Goal: Task Accomplishment & Management: Use online tool/utility

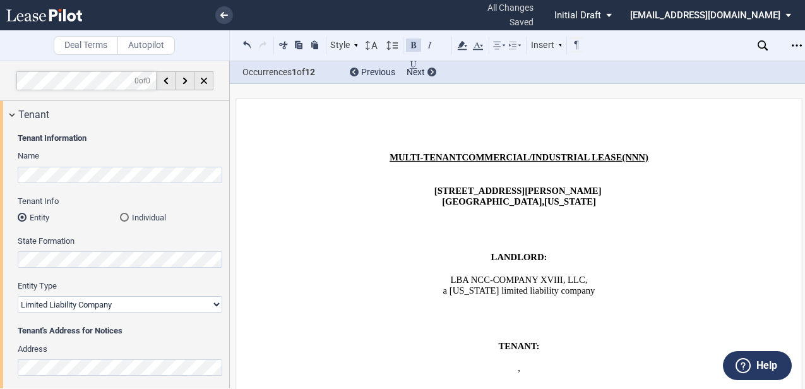
select select "limited liability company"
select select "tenant"
select select "number:4"
select select "number:5"
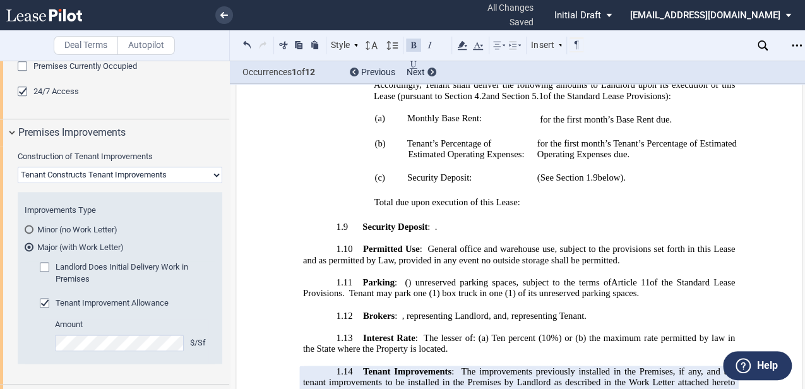
scroll to position [1775, 0]
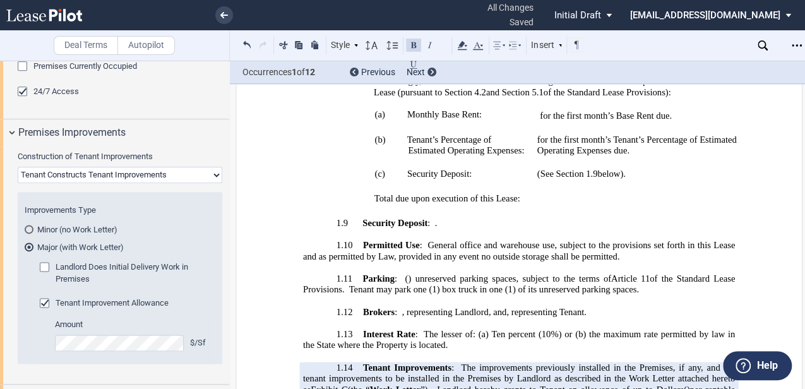
drag, startPoint x: 407, startPoint y: 220, endPoint x: 449, endPoint y: 215, distance: 43.2
click at [506, 307] on span ", representing Tenant" at bounding box center [545, 312] width 78 height 11
click at [458, 307] on span ", representing Landlord, and" at bounding box center [454, 312] width 105 height 11
click at [567, 273] on span "of the Standard Lease Provisions. Tenant may park one (1) box truck in one (1) …" at bounding box center [520, 283] width 434 height 21
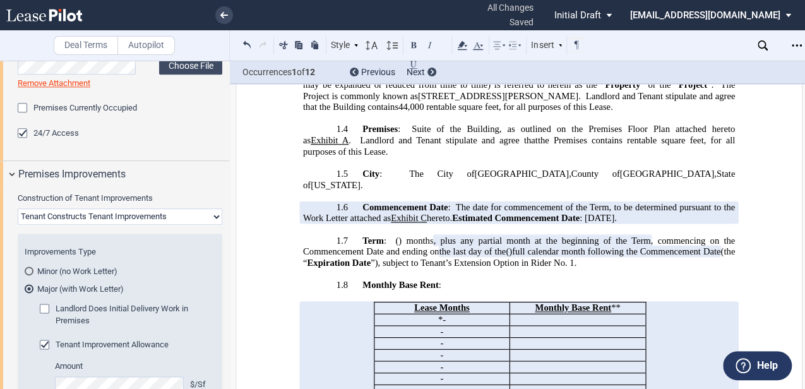
scroll to position [737, 0]
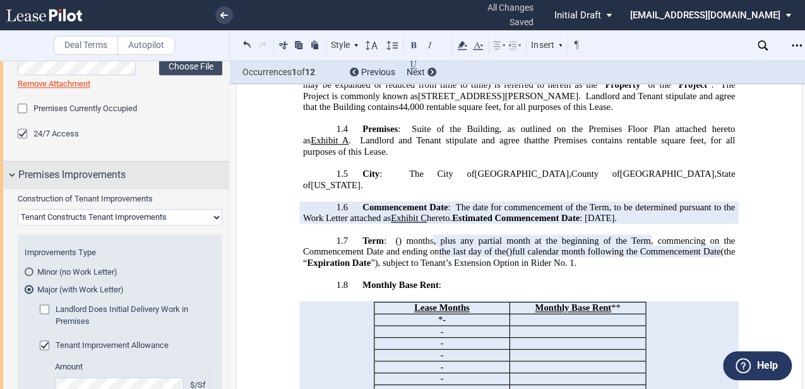
click at [9, 184] on div "Premises Improvements" at bounding box center [114, 175] width 229 height 27
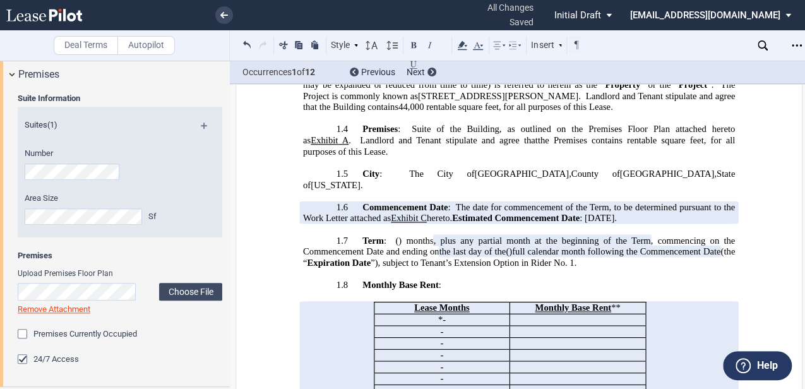
scroll to position [484, 0]
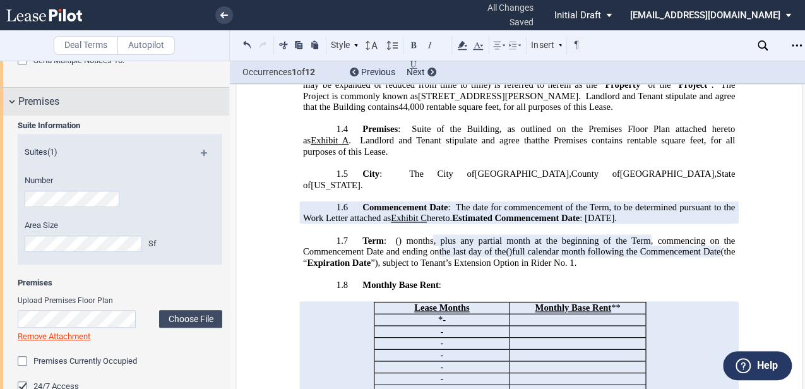
click at [24, 90] on div "Premises" at bounding box center [114, 101] width 229 height 27
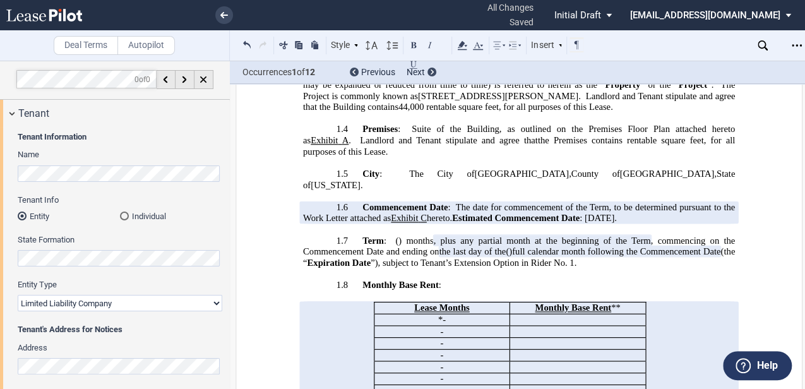
scroll to position [0, 0]
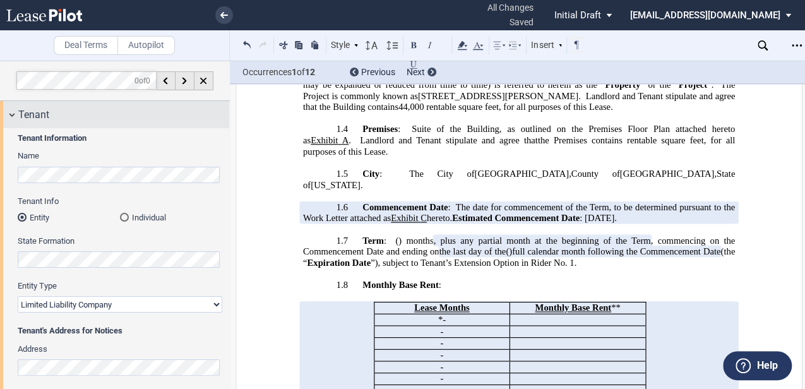
click at [35, 110] on span "Tenant" at bounding box center [33, 114] width 31 height 15
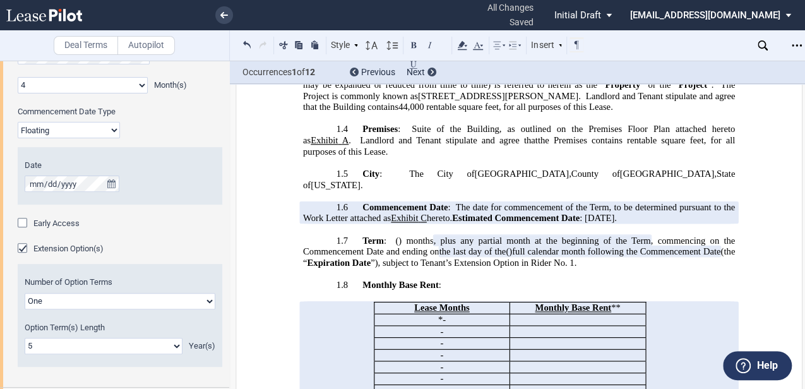
scroll to position [84, 0]
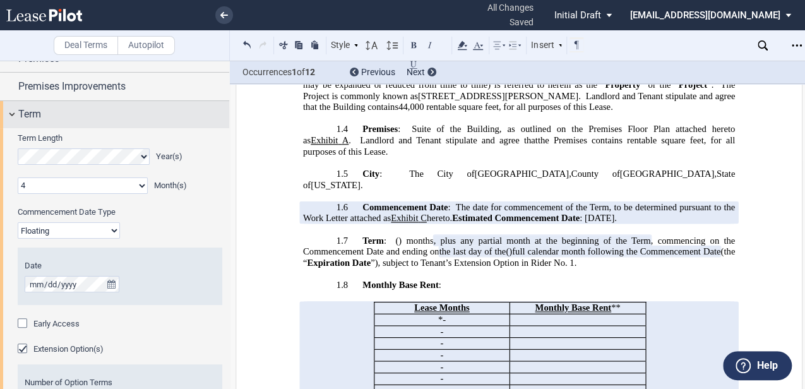
click at [34, 112] on span "Term" at bounding box center [29, 114] width 23 height 15
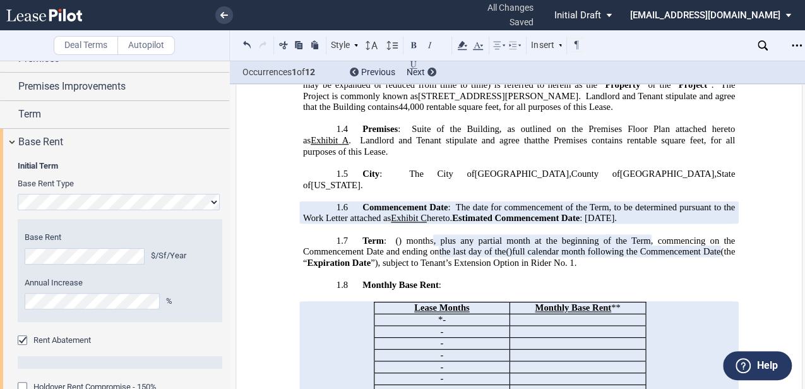
click at [51, 146] on span "Base Rent" at bounding box center [40, 141] width 45 height 15
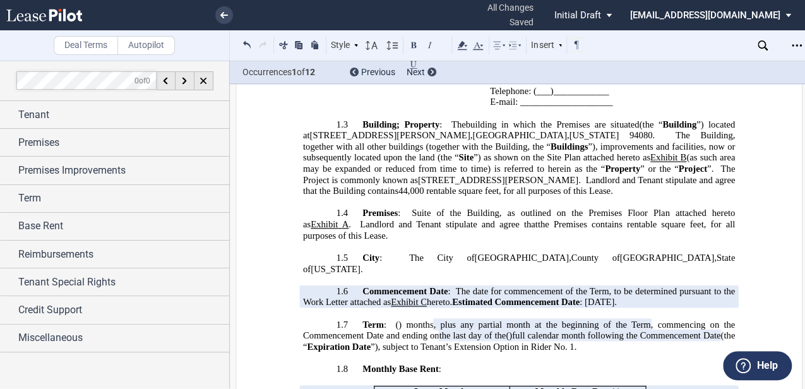
scroll to position [846, 0]
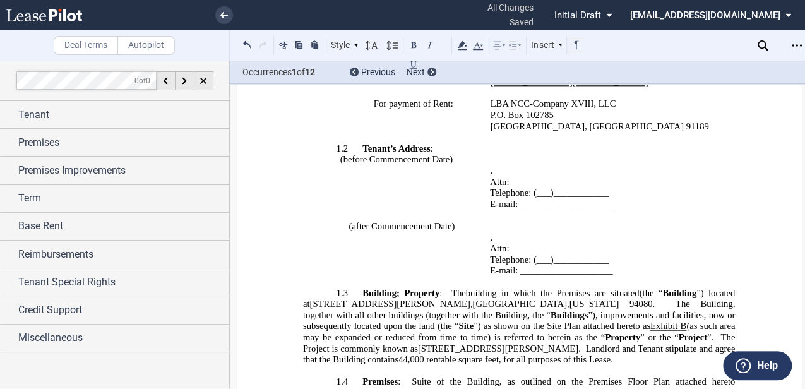
drag, startPoint x: 1, startPoint y: 59, endPoint x: 485, endPoint y: 180, distance: 498.4
click at [485, 220] on td "﻿ ﻿ ﻿ ﻿ , ﻿ ﻿ ﻿ ﻿ Attn: ﻿ ﻿ Telephone: (___)____________ E-mail: ______________…" at bounding box center [617, 248] width 264 height 56
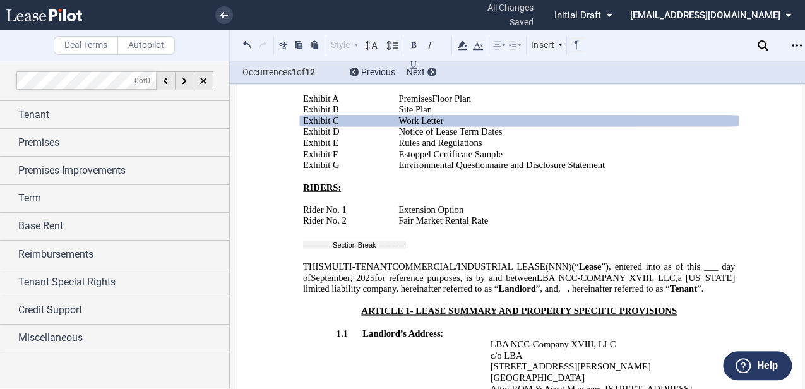
scroll to position [341, 0]
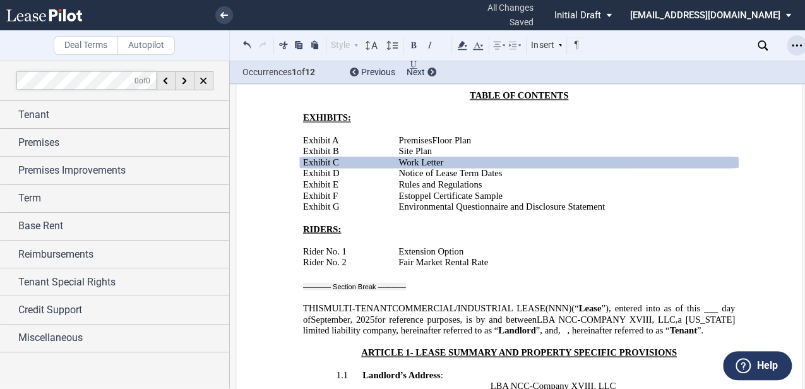
click at [798, 45] on use "Open Lease options menu" at bounding box center [797, 45] width 10 height 2
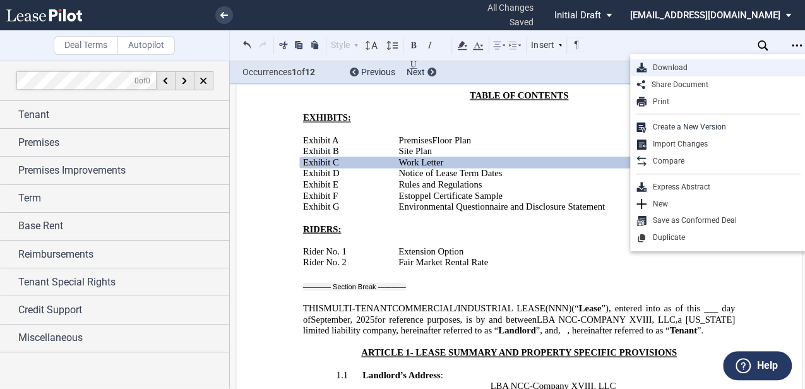
click at [706, 69] on div "Download" at bounding box center [723, 67] width 154 height 11
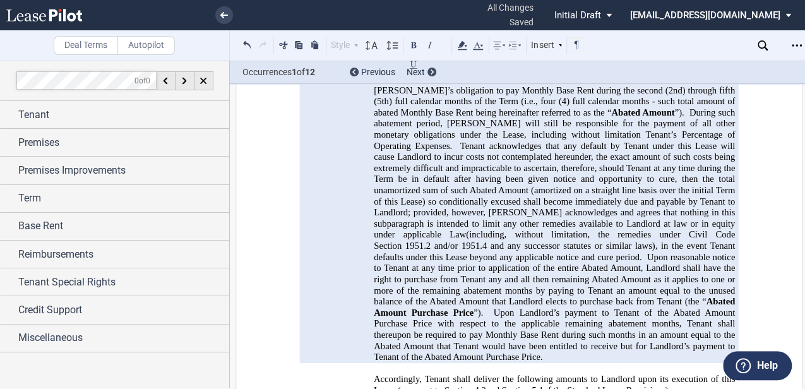
scroll to position [1771, 0]
